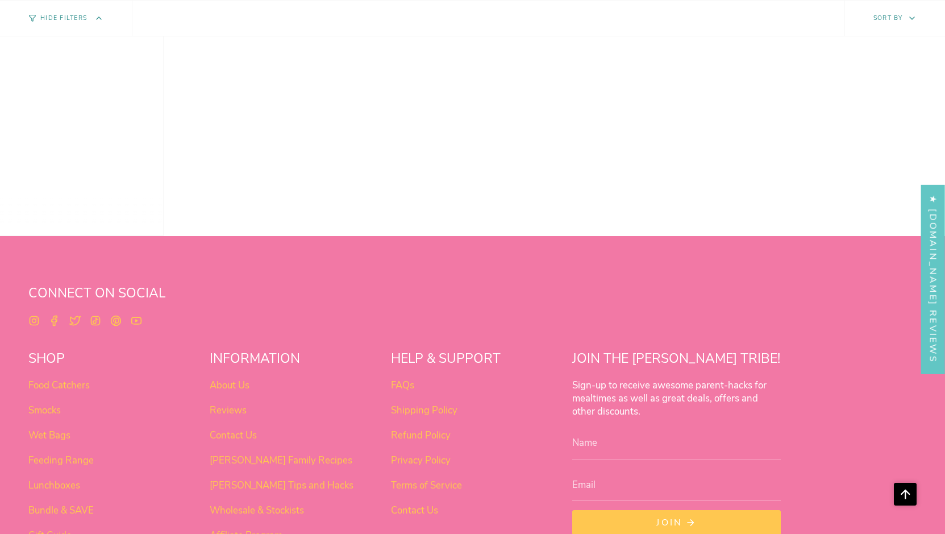
scroll to position [714, 0]
